Goal: Check status: Check status

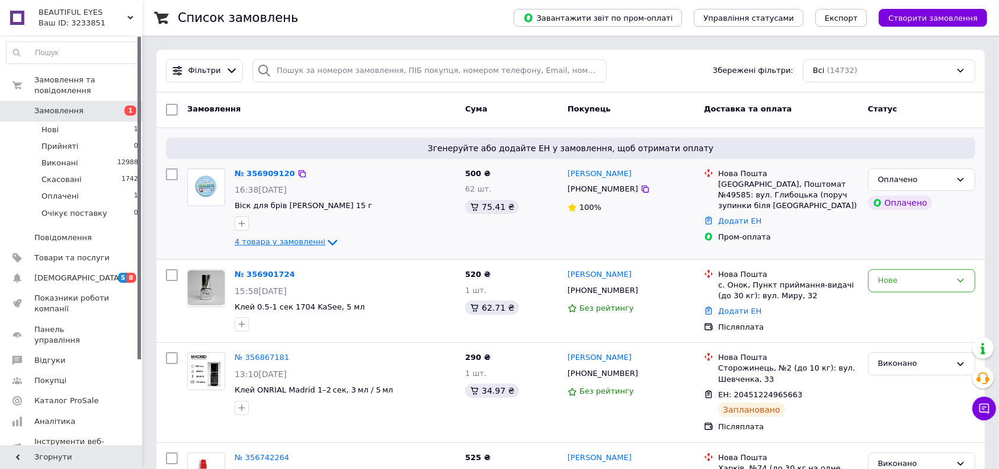
click at [273, 242] on span "4 товара у замовленні" at bounding box center [280, 242] width 91 height 9
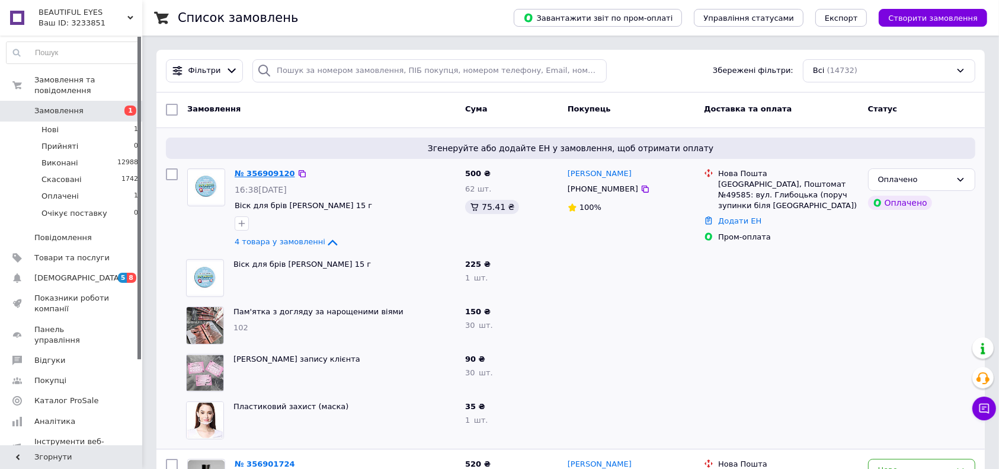
click at [245, 176] on link "№ 356909120" at bounding box center [265, 173] width 60 height 9
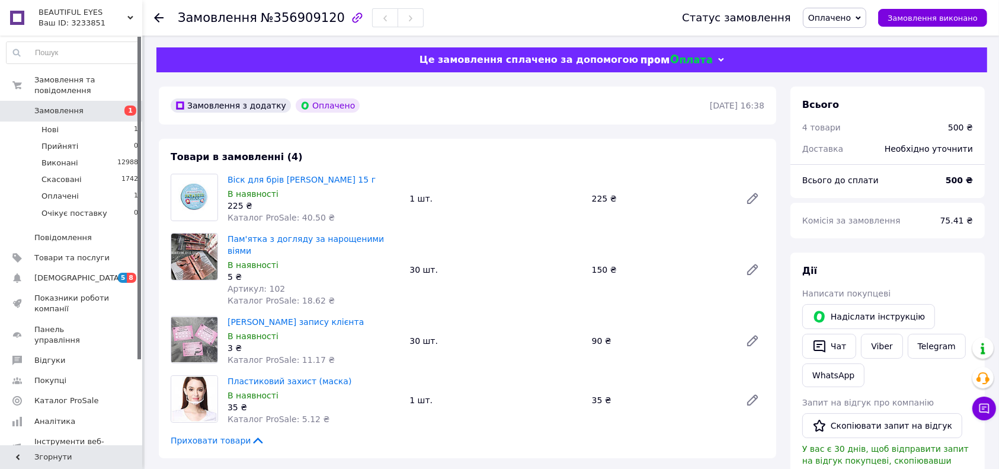
click at [161, 14] on icon at bounding box center [158, 17] width 9 height 9
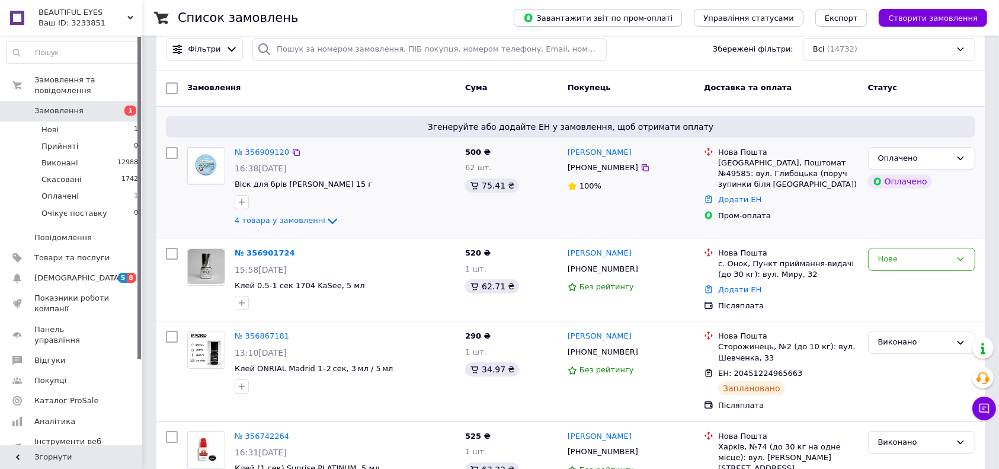
scroll to position [79, 0]
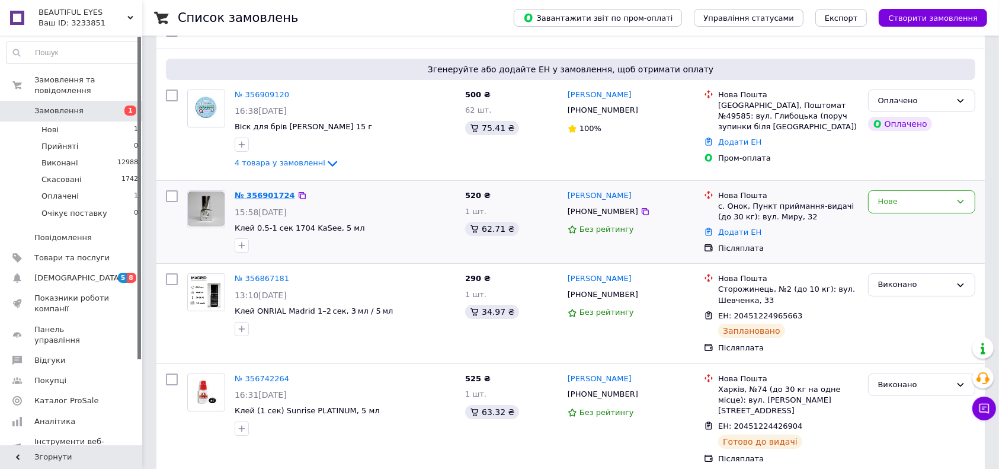
click at [254, 191] on link "№ 356901724" at bounding box center [265, 195] width 60 height 9
